Goal: Book appointment/travel/reservation

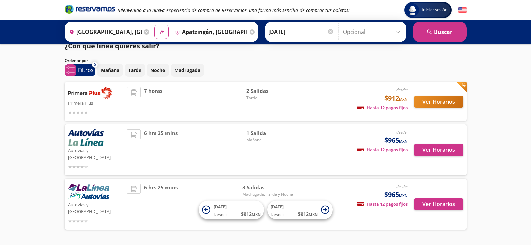
scroll to position [18, 0]
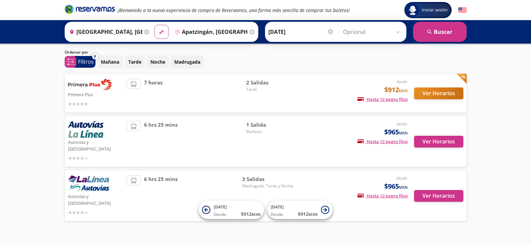
click at [76, 98] on p "Primera Plus" at bounding box center [96, 94] width 56 height 8
click at [105, 83] on img at bounding box center [90, 84] width 44 height 11
click at [137, 83] on li at bounding box center [133, 84] width 13 height 10
click at [152, 82] on span "7 horas" at bounding box center [153, 93] width 18 height 29
click at [429, 94] on button "Ver Horarios" at bounding box center [438, 93] width 49 height 12
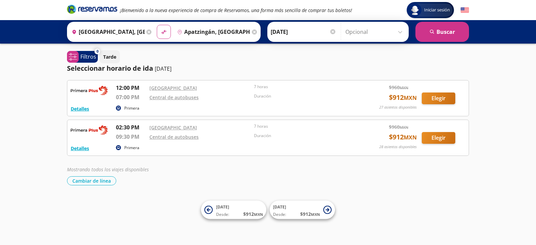
click at [137, 88] on p "12:00 PM" at bounding box center [131, 88] width 30 height 8
click at [133, 138] on p "09:30 PM" at bounding box center [131, 137] width 30 height 8
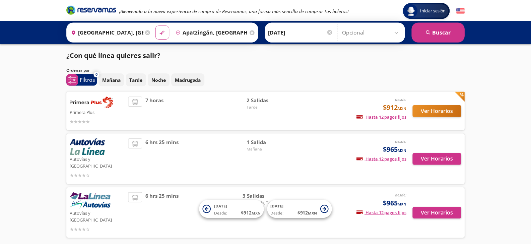
scroll to position [18, 0]
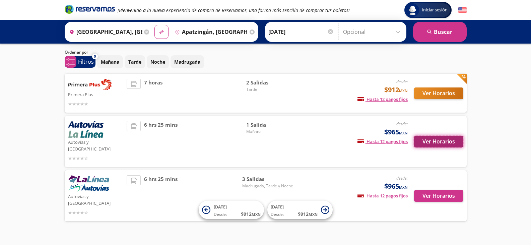
click at [423, 140] on button "Ver Horarios" at bounding box center [438, 142] width 49 height 12
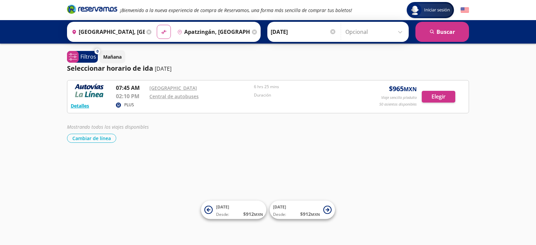
click at [120, 104] on circle at bounding box center [118, 104] width 5 height 5
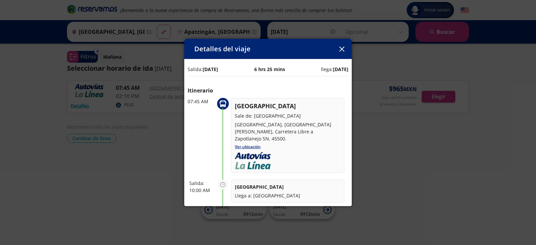
click at [342, 49] on icon "button" at bounding box center [341, 49] width 5 height 5
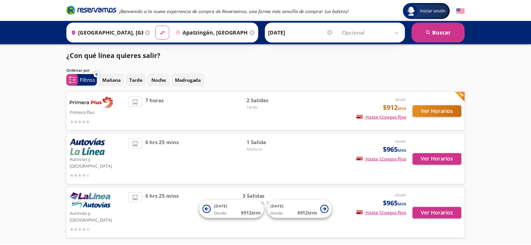
scroll to position [18, 0]
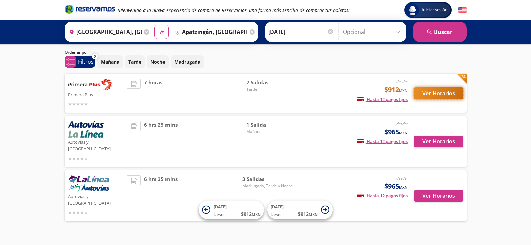
click at [427, 94] on button "Ver Horarios" at bounding box center [438, 93] width 49 height 12
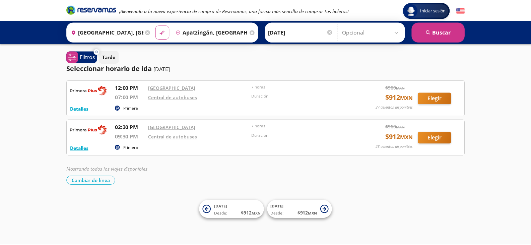
scroll to position [18, 0]
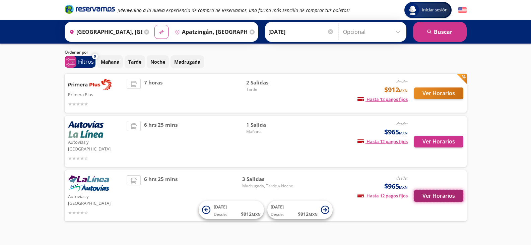
click at [447, 190] on button "Ver Horarios" at bounding box center [438, 196] width 49 height 12
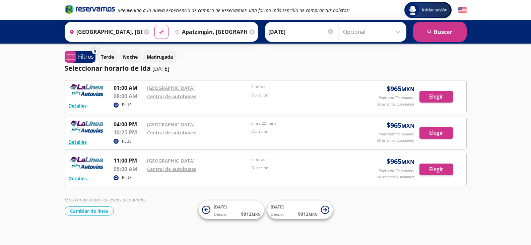
scroll to position [18, 0]
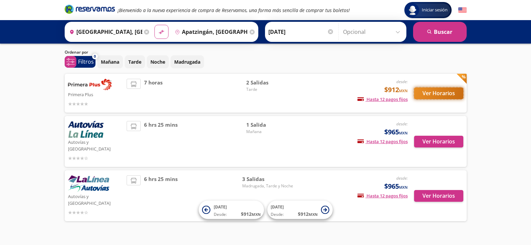
click at [443, 97] on button "Ver Horarios" at bounding box center [438, 93] width 49 height 12
